Goal: Transaction & Acquisition: Subscribe to service/newsletter

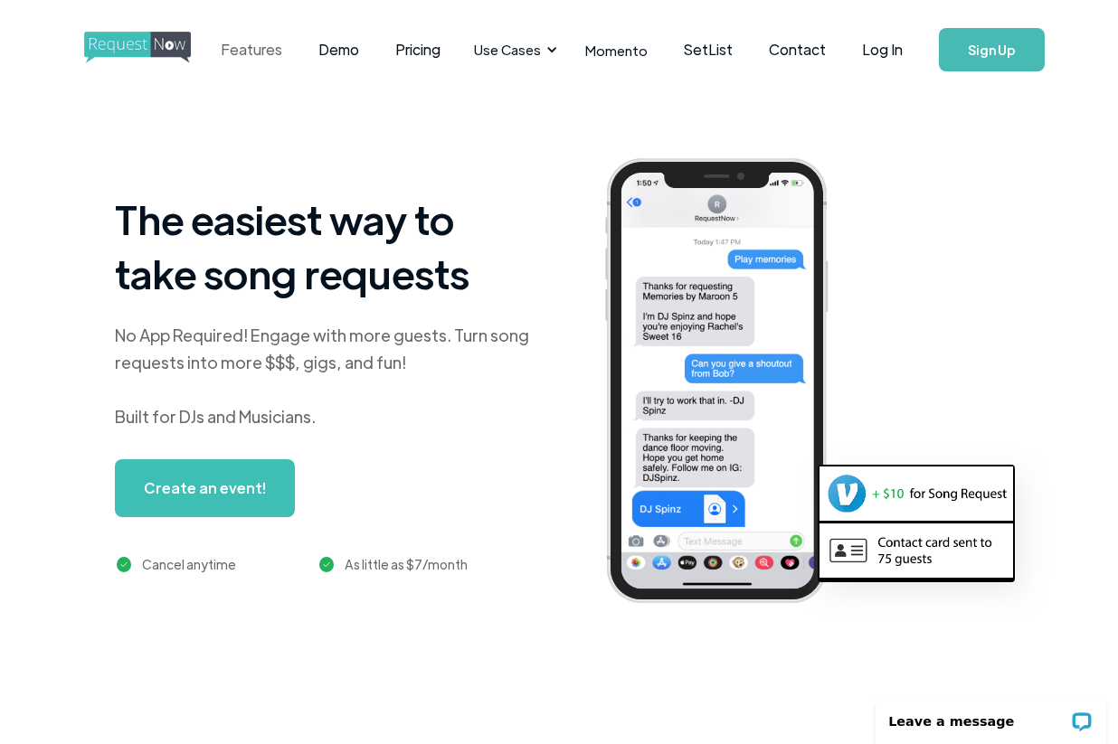
click at [279, 51] on link "Features" at bounding box center [252, 50] width 98 height 56
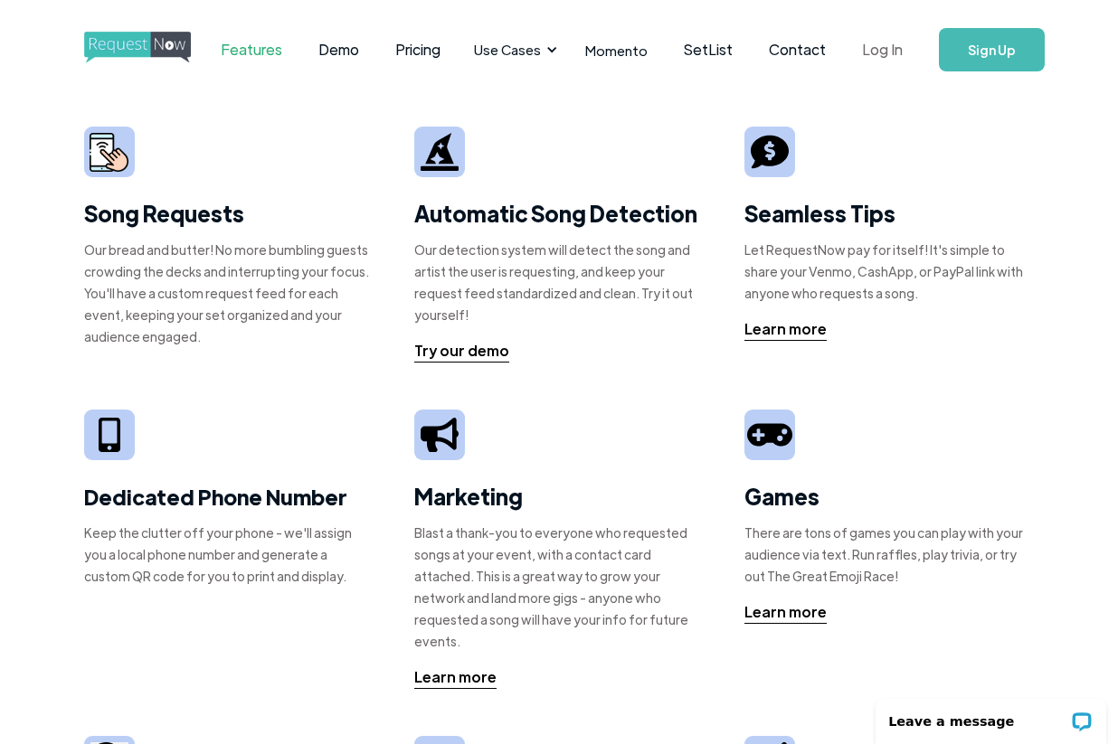
click at [885, 57] on link "Log In" at bounding box center [882, 49] width 77 height 63
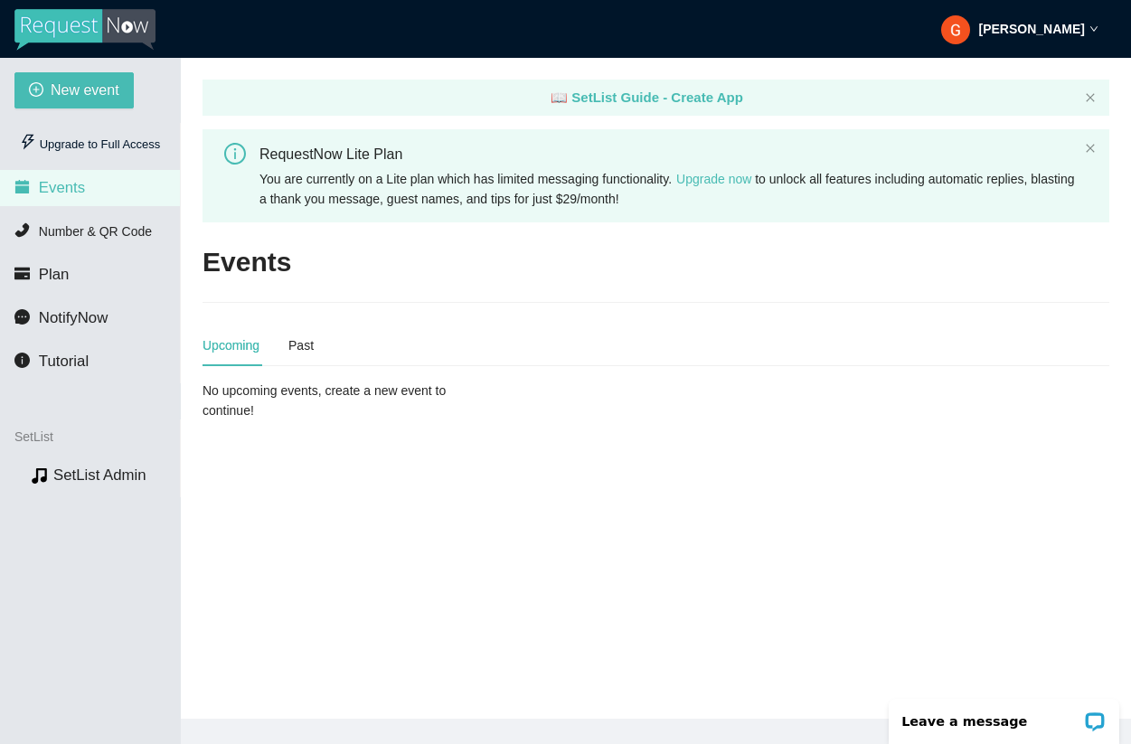
click at [1071, 29] on strong "[PERSON_NAME]" at bounding box center [1032, 29] width 106 height 14
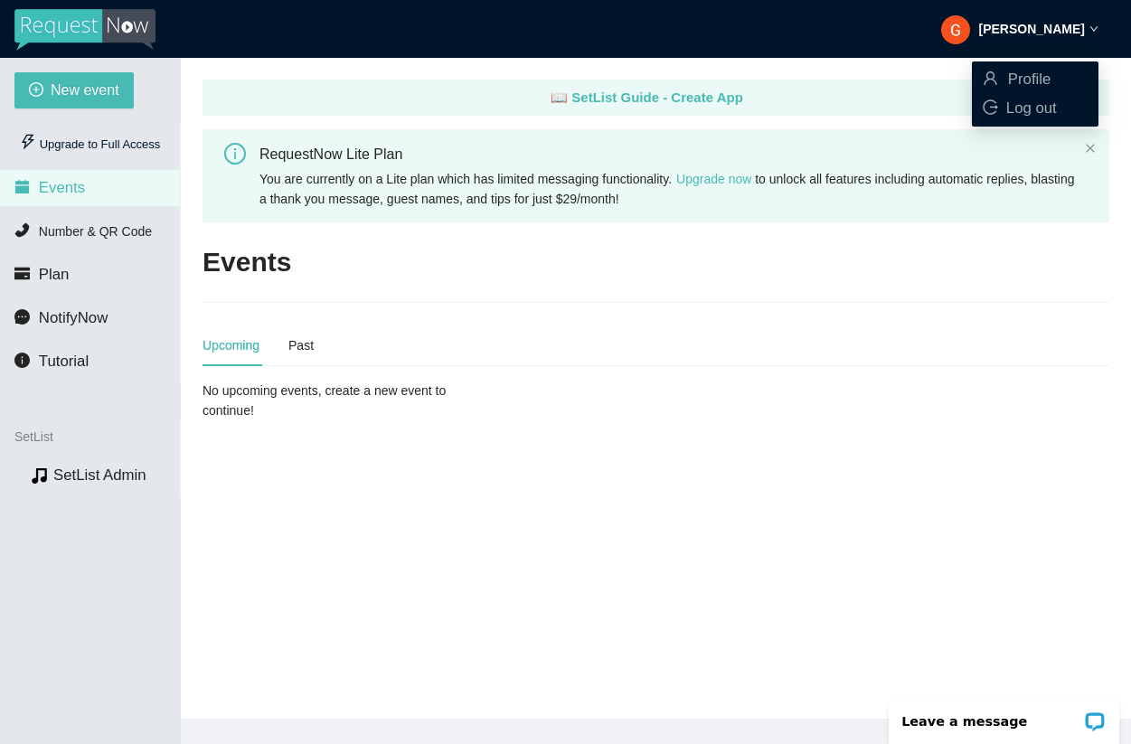
click at [347, 122] on main "📖 SetList Guide - Create App RequestNow Lite Plan You are currently on a Lite p…" at bounding box center [656, 388] width 951 height 661
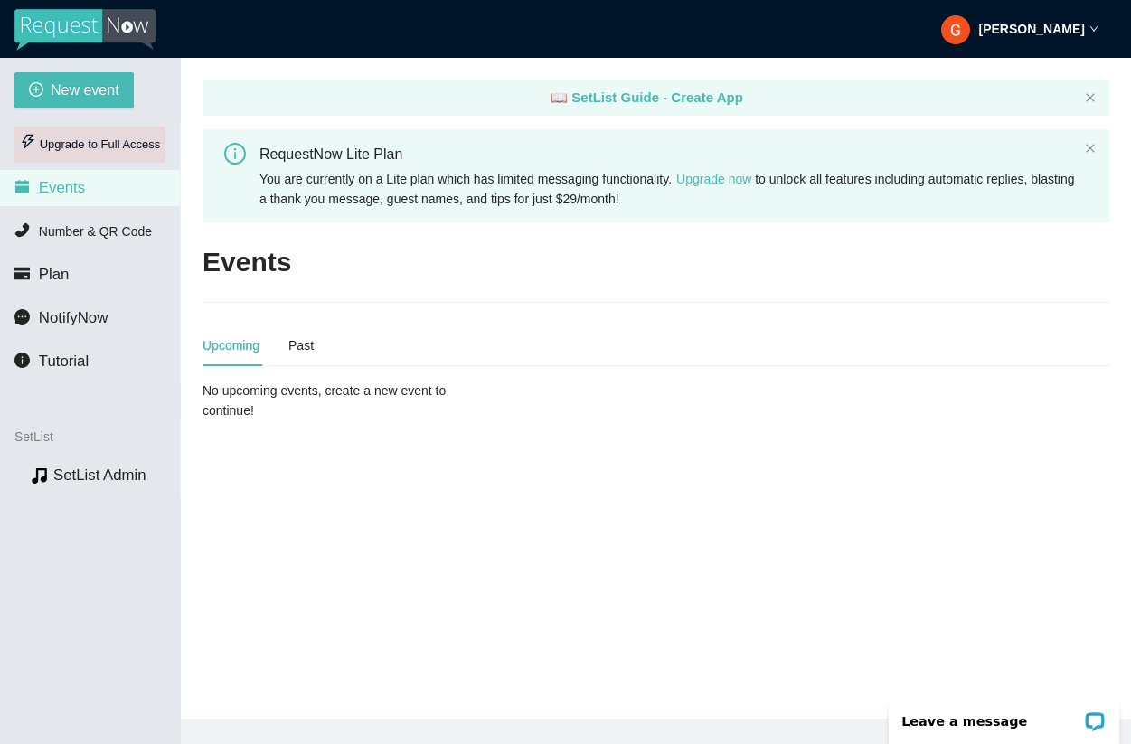
click at [133, 145] on div "Upgrade to Full Access" at bounding box center [89, 145] width 151 height 36
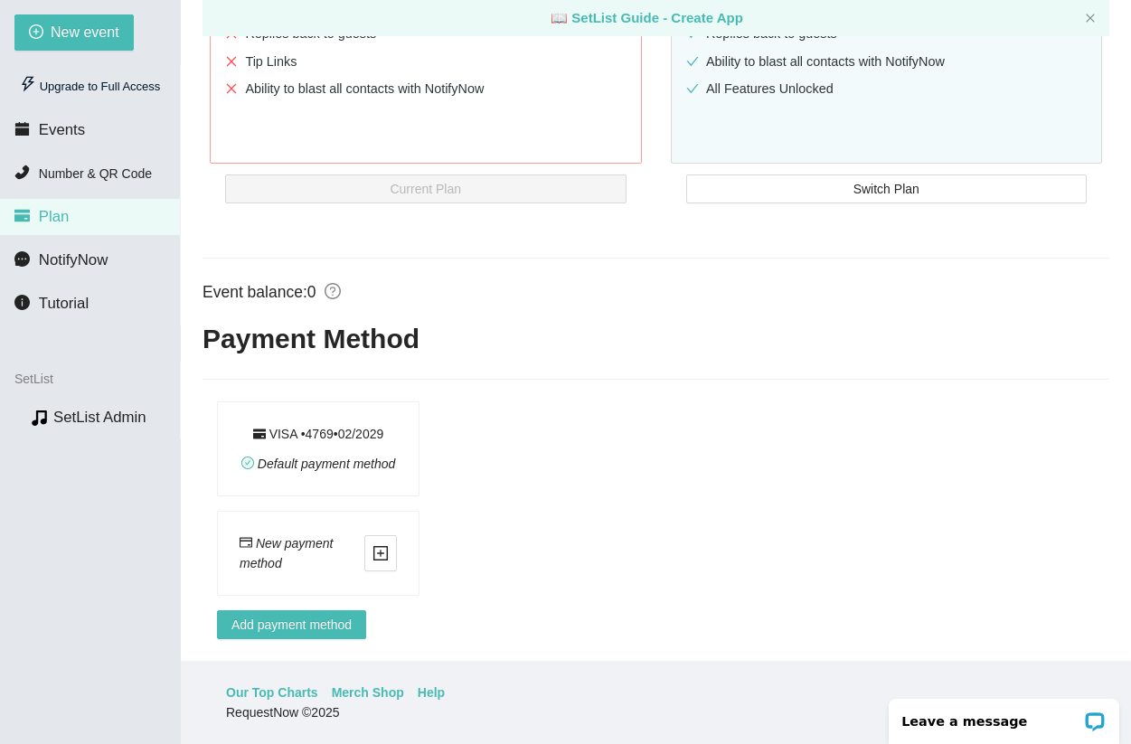
scroll to position [558, 0]
click at [866, 179] on span "Switch Plan" at bounding box center [887, 189] width 66 height 20
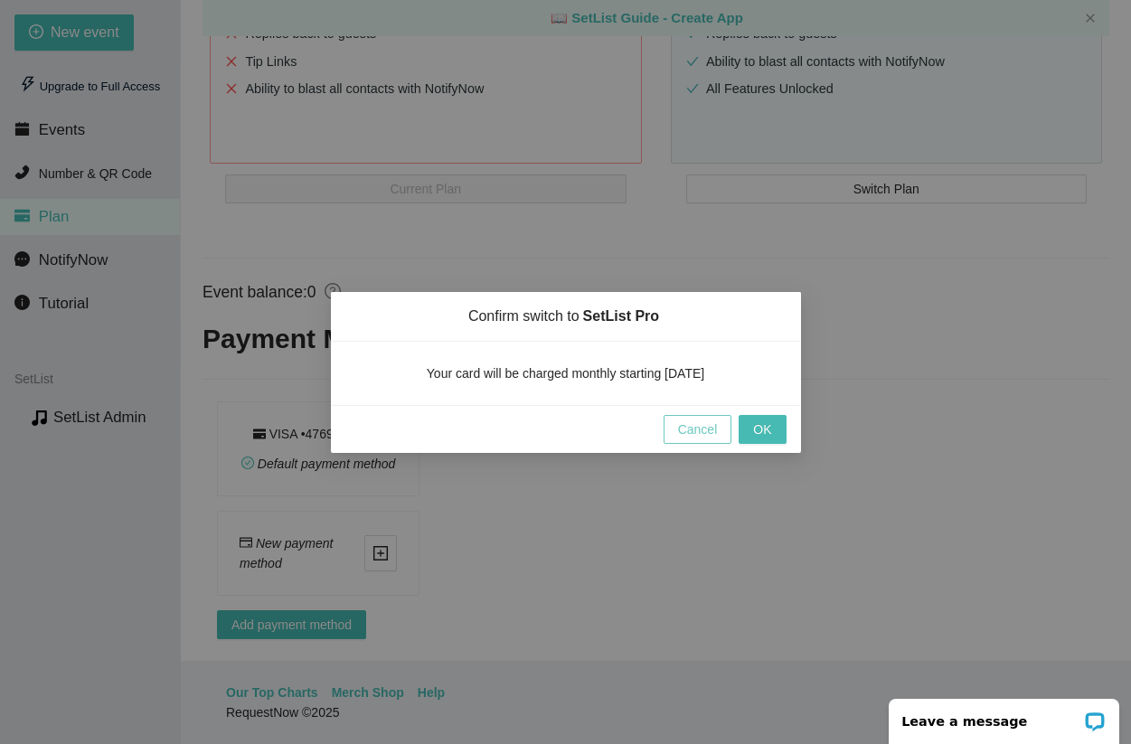
click at [689, 432] on span "Cancel" at bounding box center [698, 430] width 40 height 20
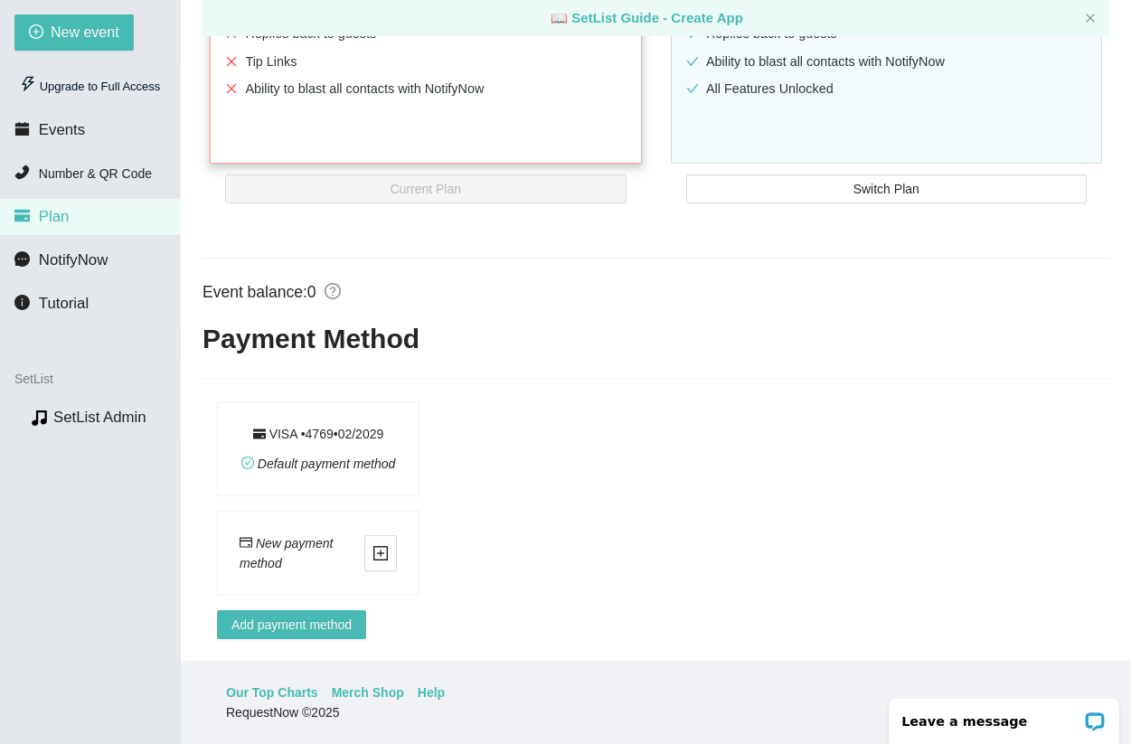
click at [501, 118] on div "Limited functionality to help you test the waters. $7/month / Access to our set…" at bounding box center [426, 23] width 430 height 383
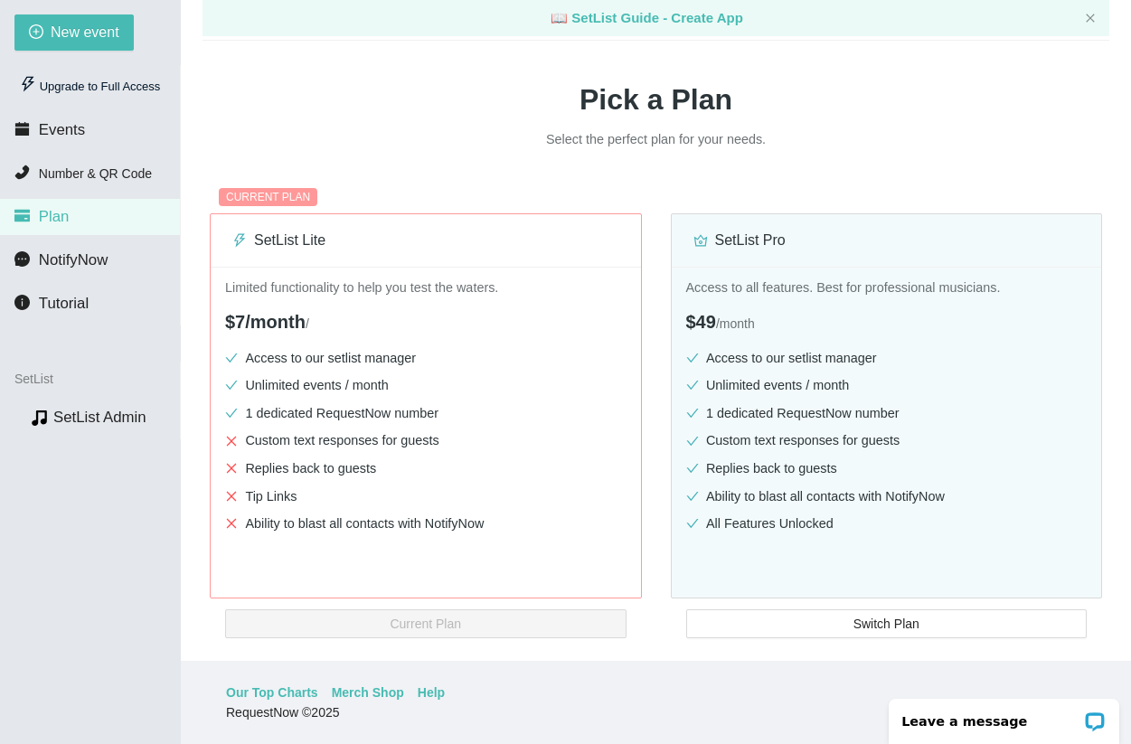
scroll to position [0, 0]
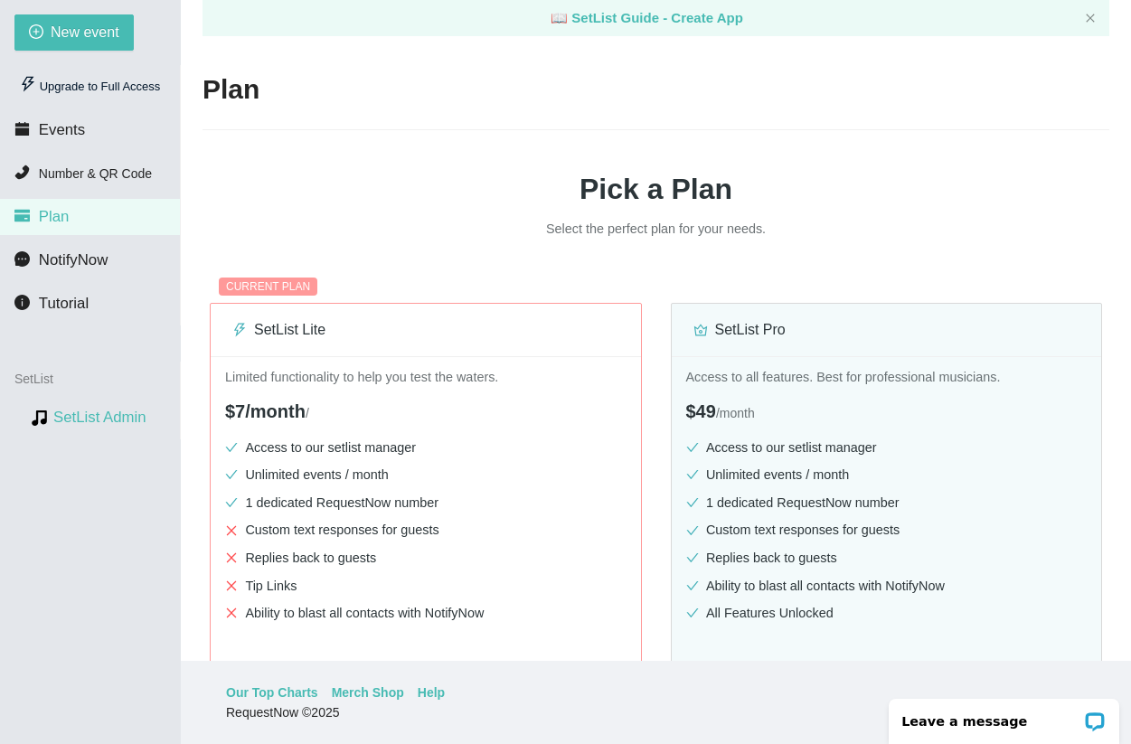
click at [143, 416] on link "SetList Admin" at bounding box center [99, 417] width 93 height 17
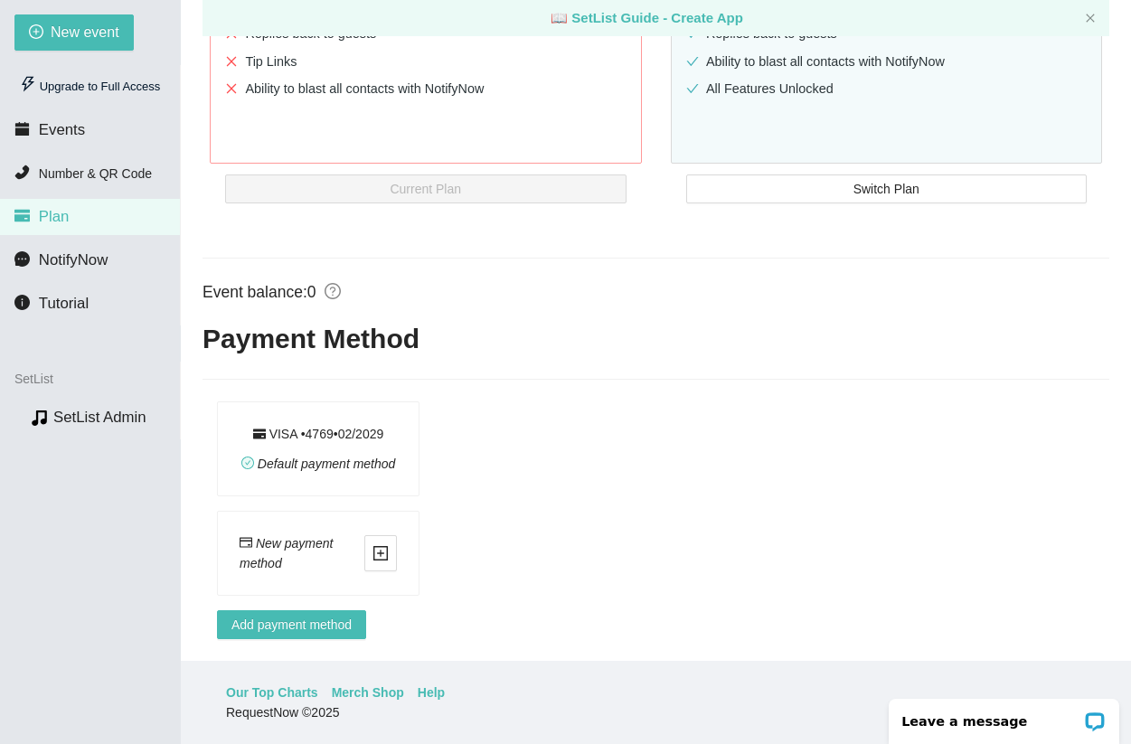
scroll to position [558, 0]
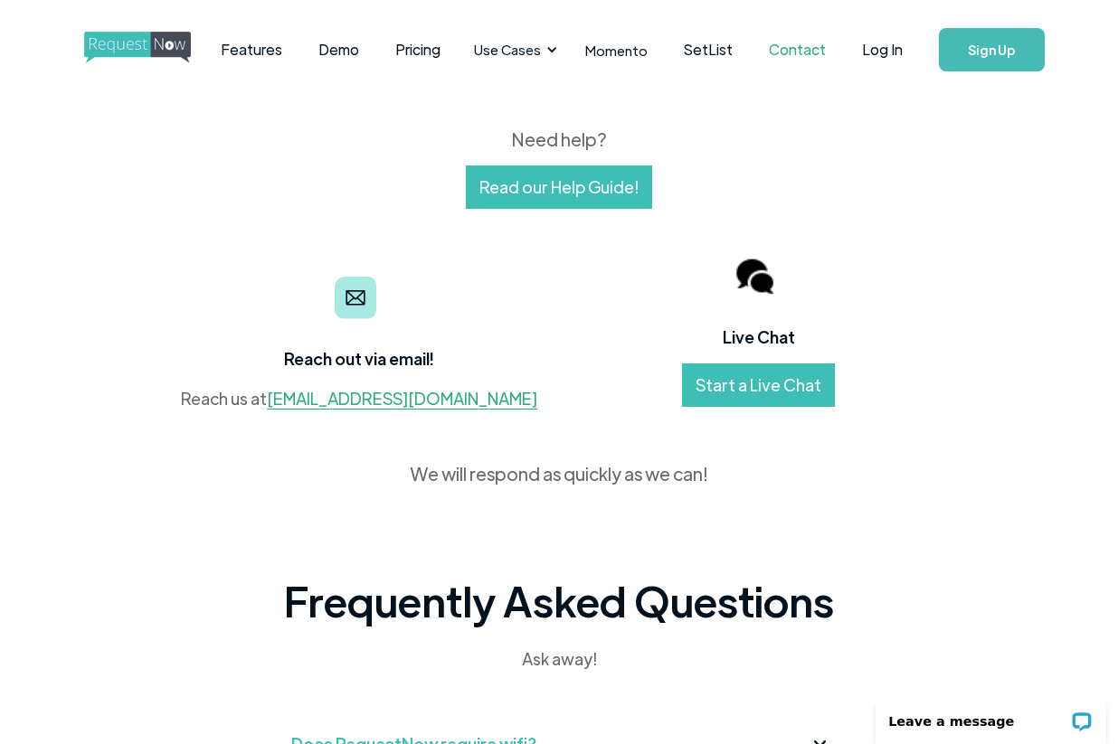
click at [776, 391] on link "Start a Live Chat" at bounding box center [758, 385] width 153 height 43
